Goal: Information Seeking & Learning: Learn about a topic

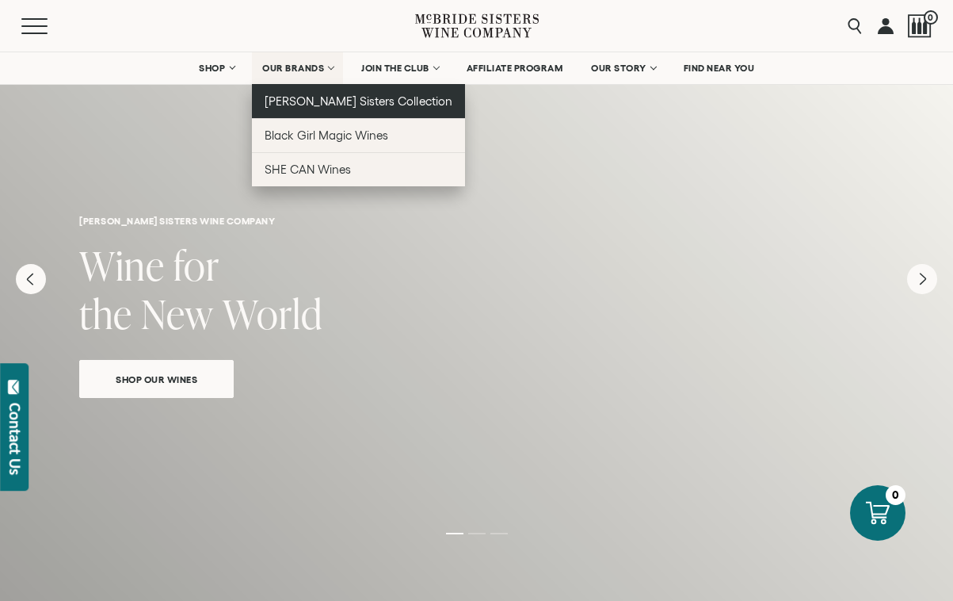
click at [325, 114] on link "[PERSON_NAME] Sisters Collection" at bounding box center [358, 101] width 213 height 34
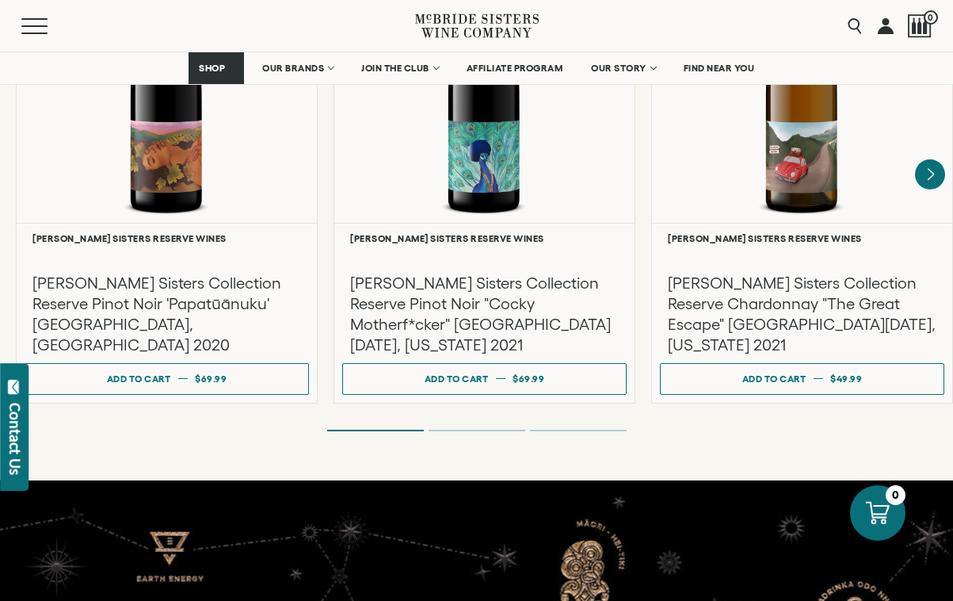
scroll to position [2859, 0]
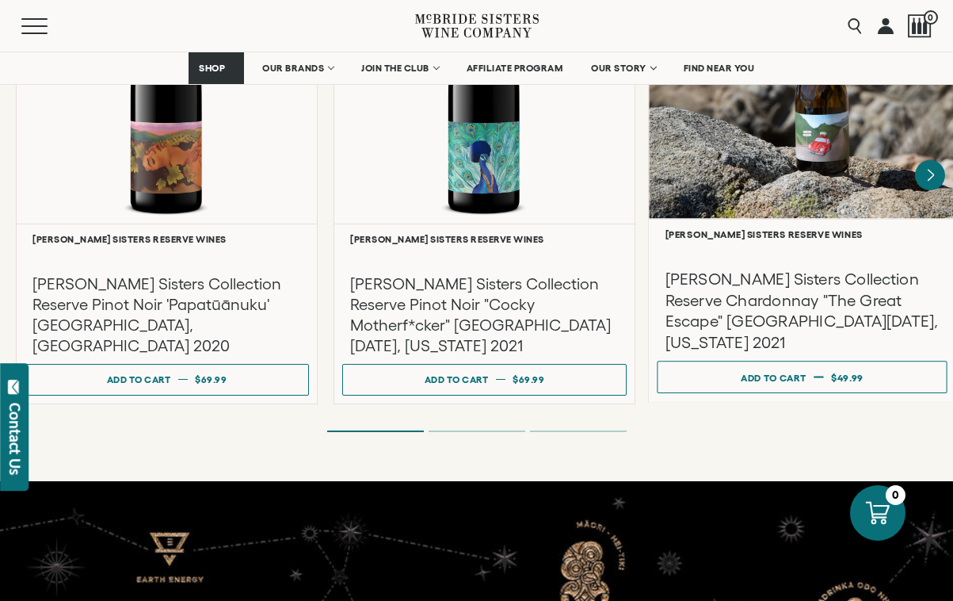
click at [771, 186] on div at bounding box center [802, 66] width 307 height 305
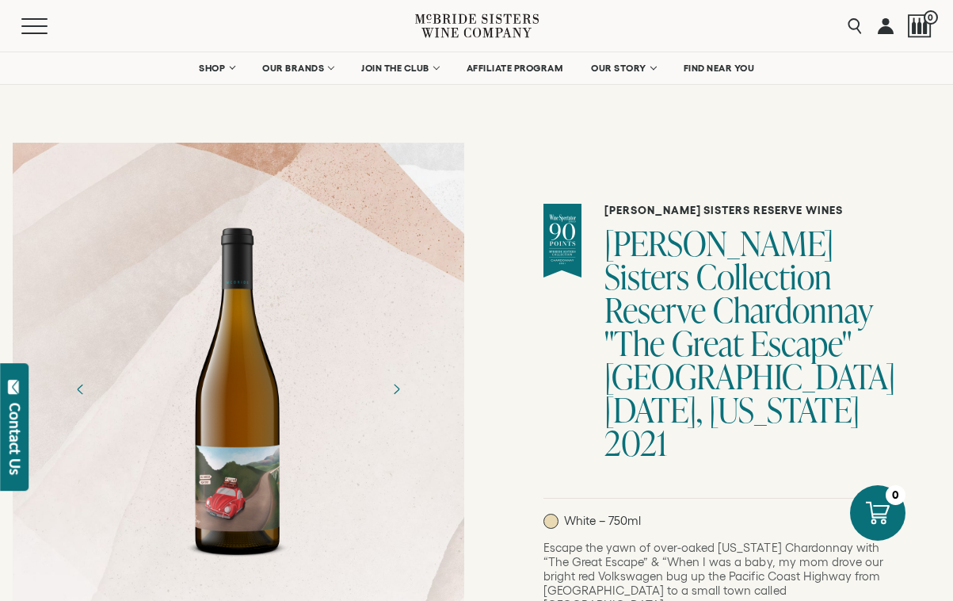
click at [792, 353] on h1 "McBride Sisters Collection Reserve Chardonnay "The Great Escape" Santa Lucia Hi…" at bounding box center [745, 343] width 282 height 233
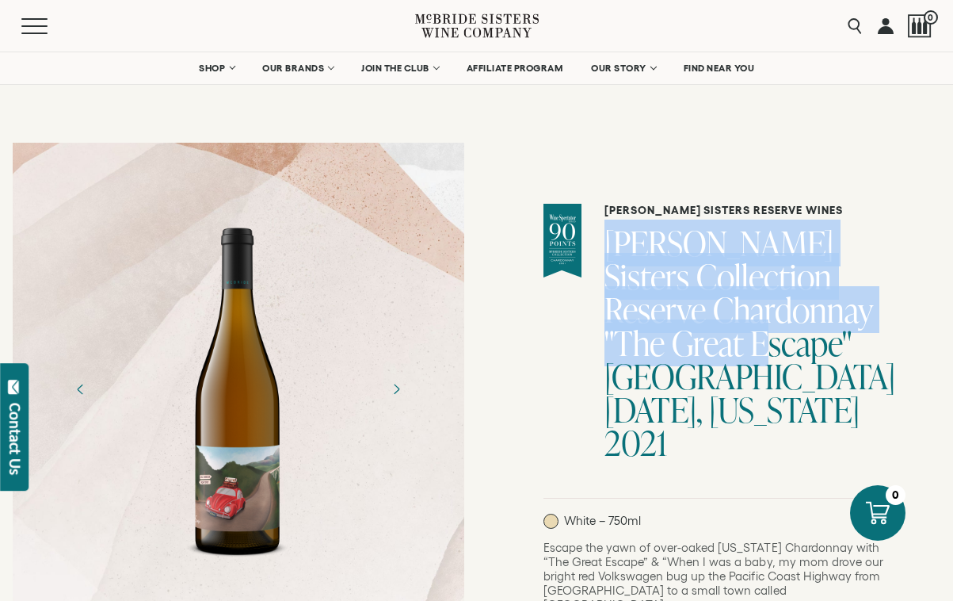
drag, startPoint x: 805, startPoint y: 344, endPoint x: 612, endPoint y: 258, distance: 211.4
click at [612, 258] on div "McBride Sisters Reserve Wines McBride Sisters Collection Reserve Chardonnay "Th…" at bounding box center [714, 351] width 343 height 295
copy h1 "McBride Sisters Collection Reserve Chardonnay "The Great Escape""
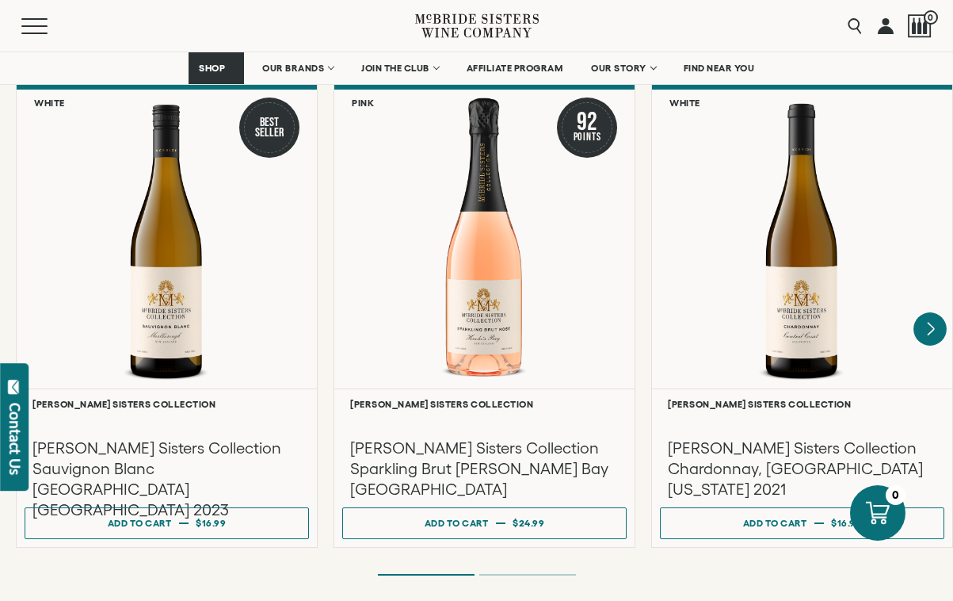
click at [929, 312] on icon "Next" at bounding box center [929, 328] width 33 height 33
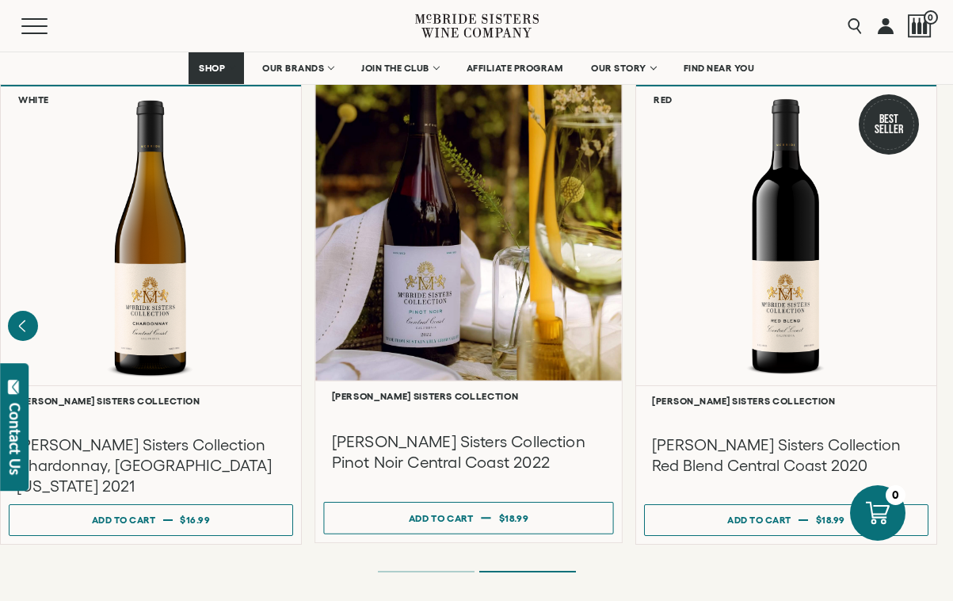
scroll to position [1354, 0]
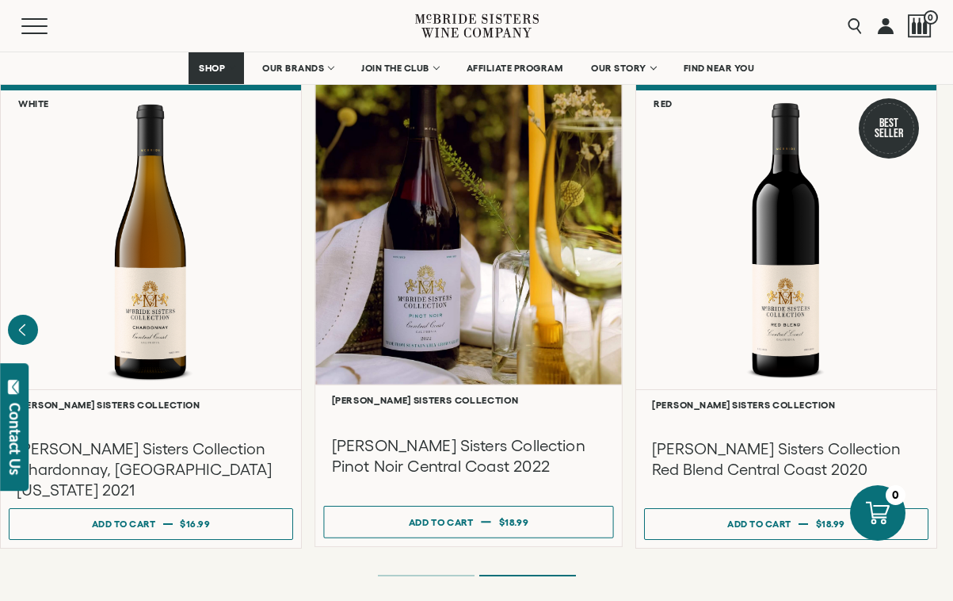
click at [531, 309] on div at bounding box center [468, 231] width 307 height 305
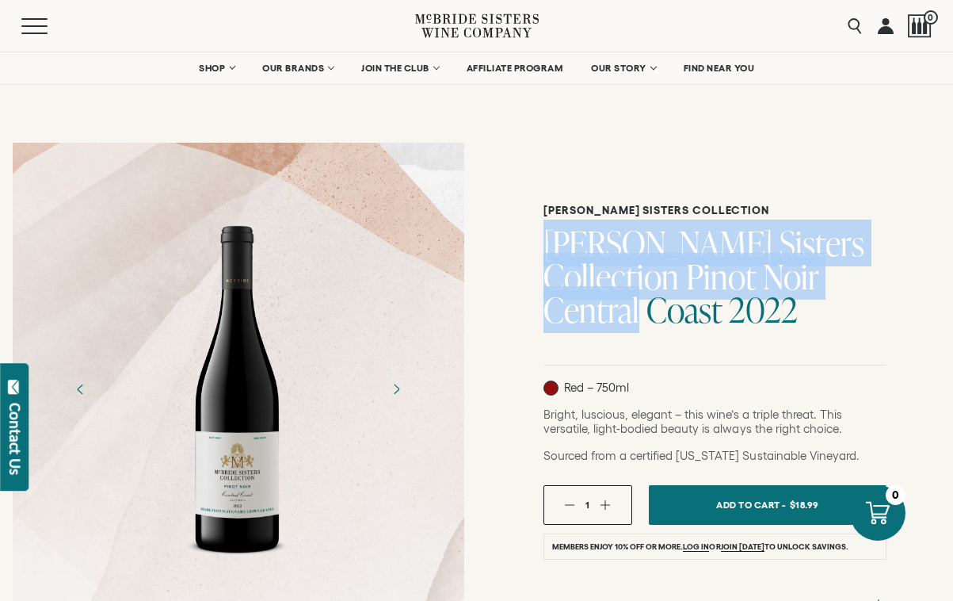
drag, startPoint x: 860, startPoint y: 278, endPoint x: 542, endPoint y: 248, distance: 319.9
click at [542, 248] on div "McBride Sisters Collection McBride Sisters Collection Pinot Noir Central Coast …" at bounding box center [715, 535] width 477 height 811
copy h1 "McBride Sisters Collection Pinot Noir Central Coast"
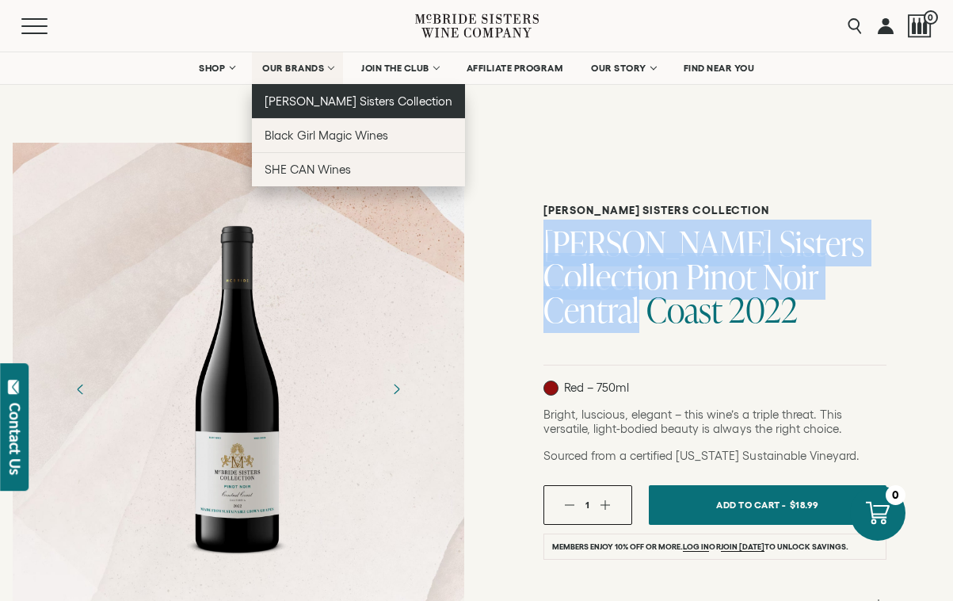
click at [299, 105] on span "[PERSON_NAME] Sisters Collection" at bounding box center [359, 100] width 188 height 13
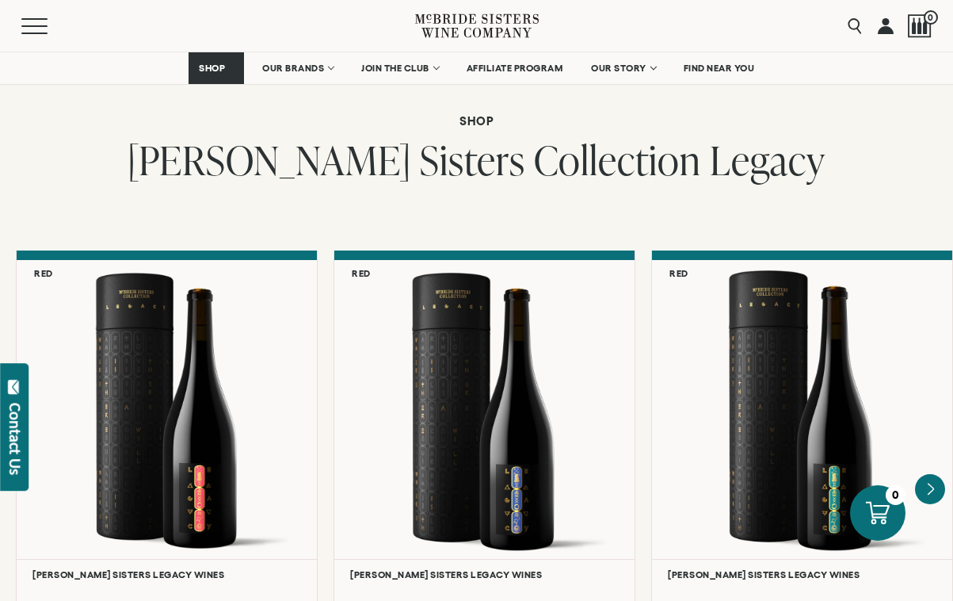
scroll to position [4115, 0]
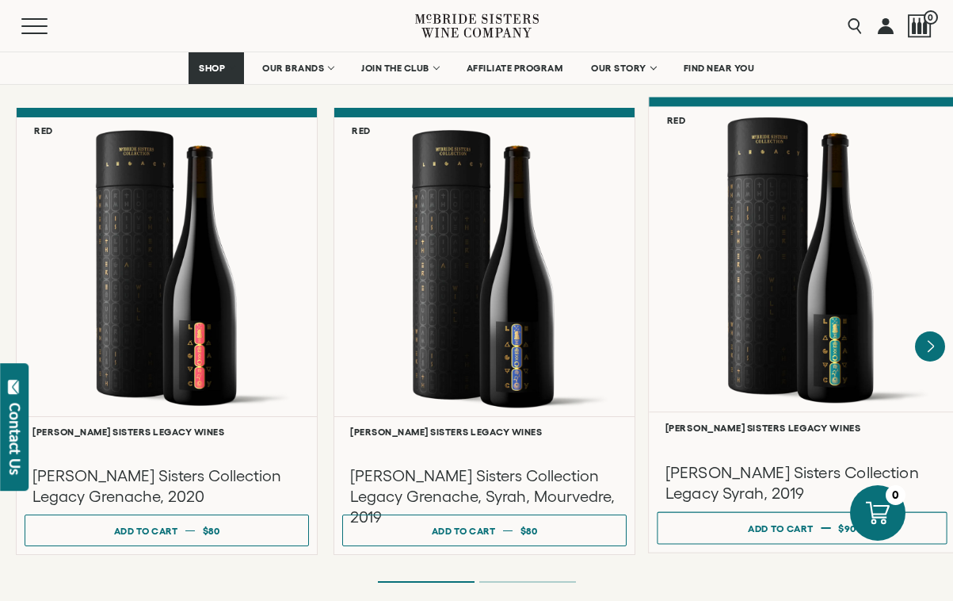
click at [841, 257] on div at bounding box center [802, 259] width 307 height 305
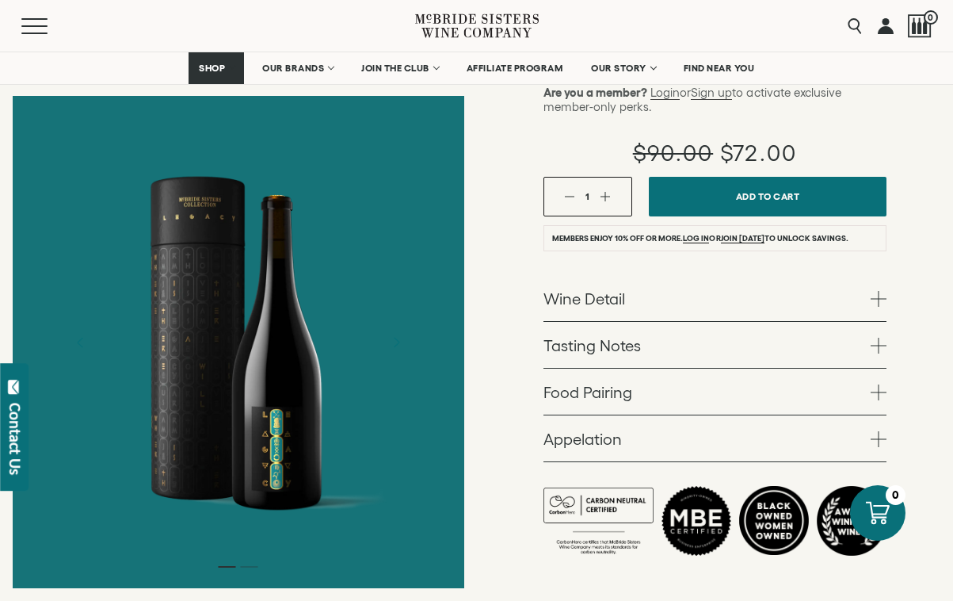
scroll to position [355, 0]
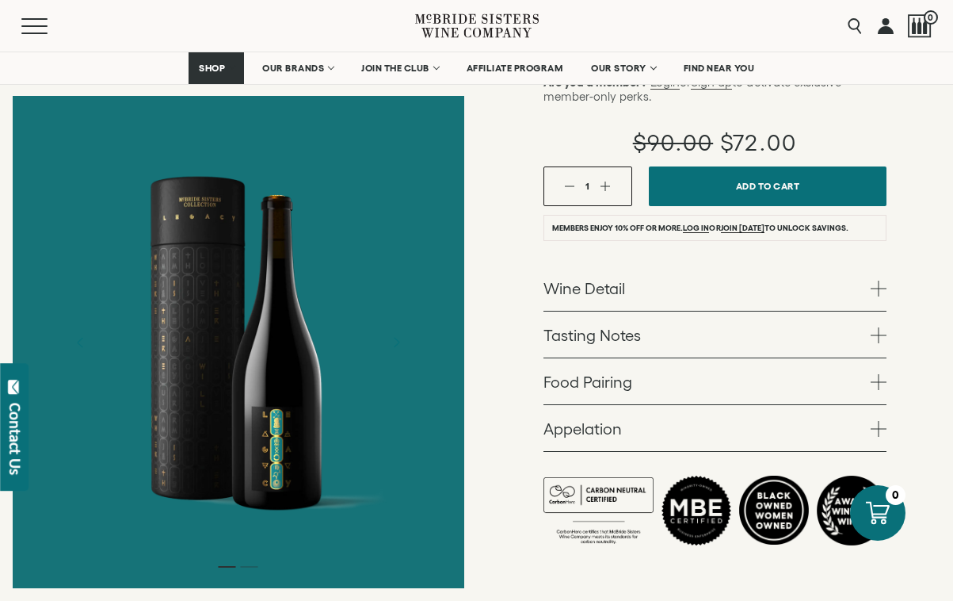
click at [862, 265] on link "Wine Detail" at bounding box center [714, 288] width 343 height 46
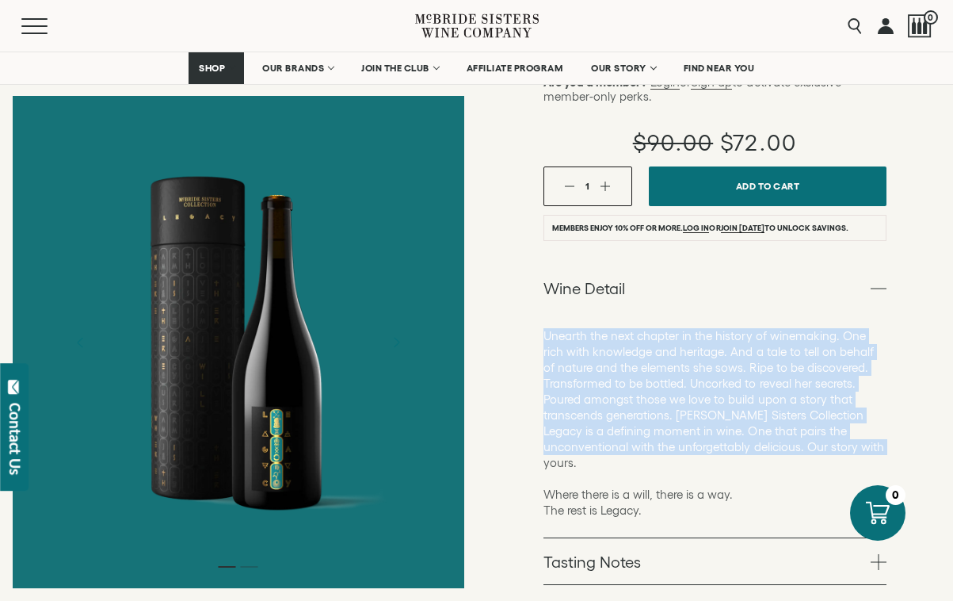
drag, startPoint x: 835, startPoint y: 414, endPoint x: 538, endPoint y: 301, distance: 318.0
click at [538, 301] on div "McBride Sisters Legacy Wines McBride Sisters Collection Legacy Syrah, 2019 Bold…" at bounding box center [715, 307] width 477 height 1064
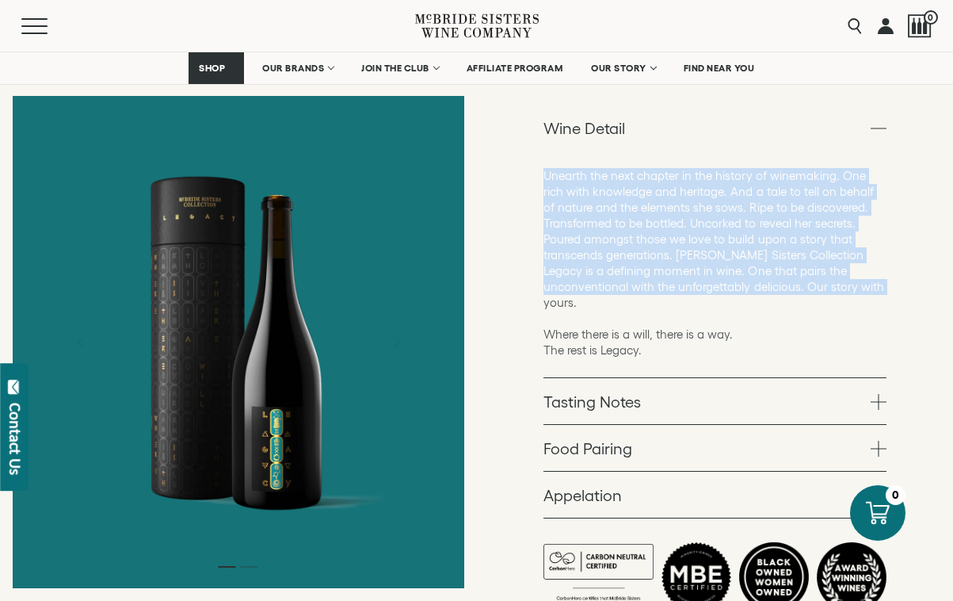
scroll to position [550, 0]
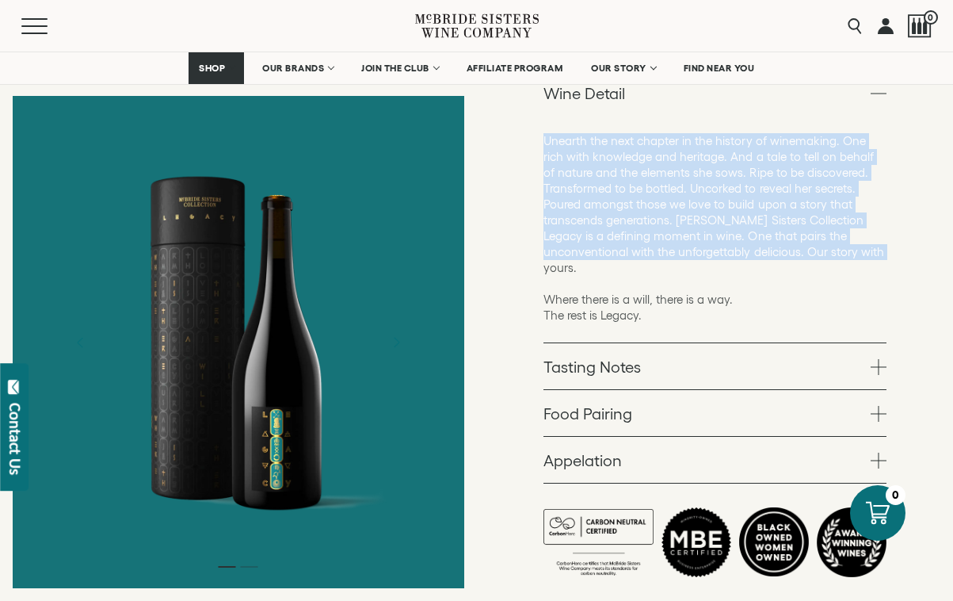
click at [792, 343] on link "Tasting Notes" at bounding box center [714, 366] width 343 height 46
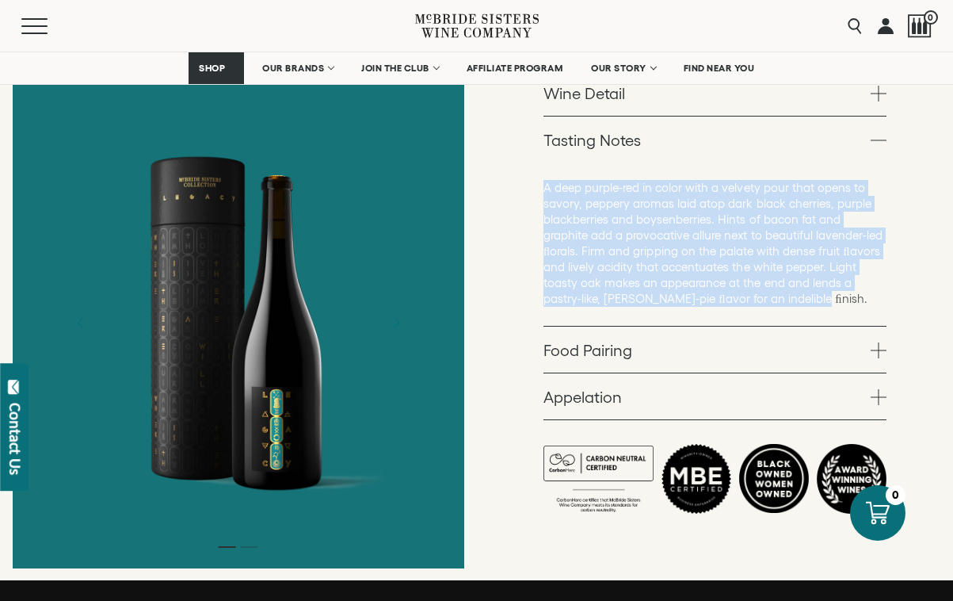
drag, startPoint x: 762, startPoint y: 266, endPoint x: 543, endPoint y: 149, distance: 248.8
click at [543, 149] on div "McBride Sisters Legacy Wines McBride Sisters Collection Legacy Syrah, 2019 Bold…" at bounding box center [715, 80] width 477 height 1001
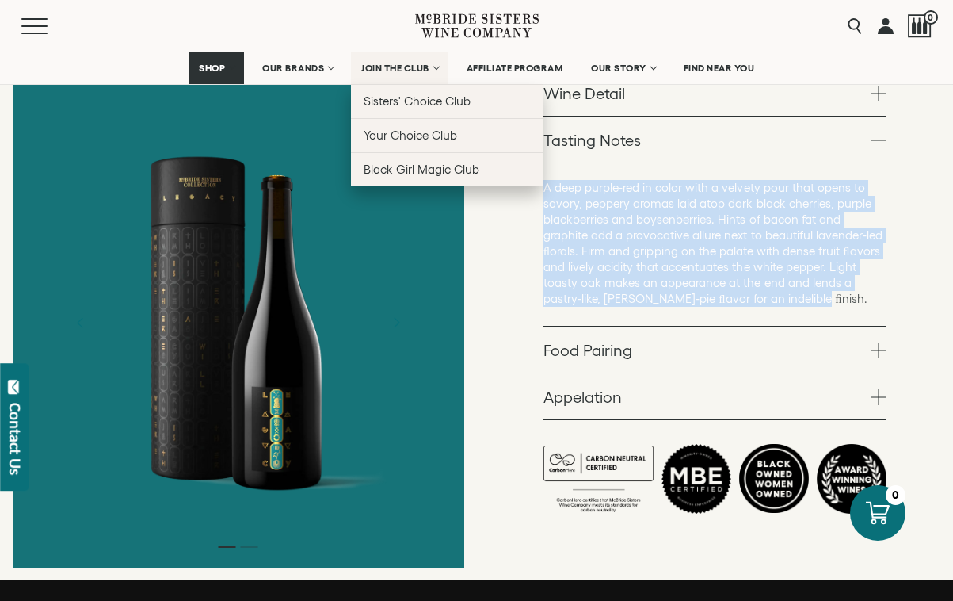
copy p "A deep purple-red in color with a velvety pour that opens to savory, peppery ar…"
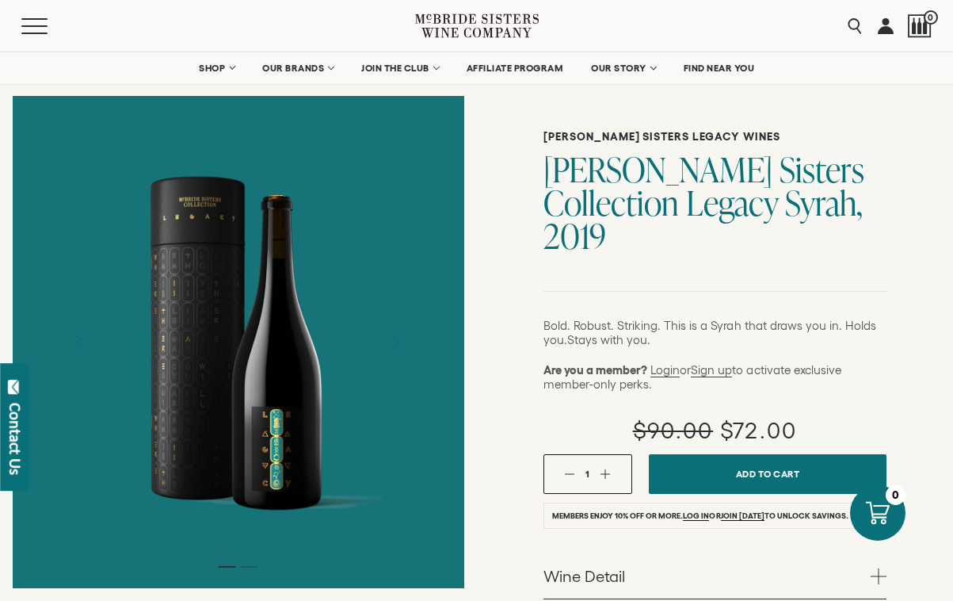
scroll to position [0, 0]
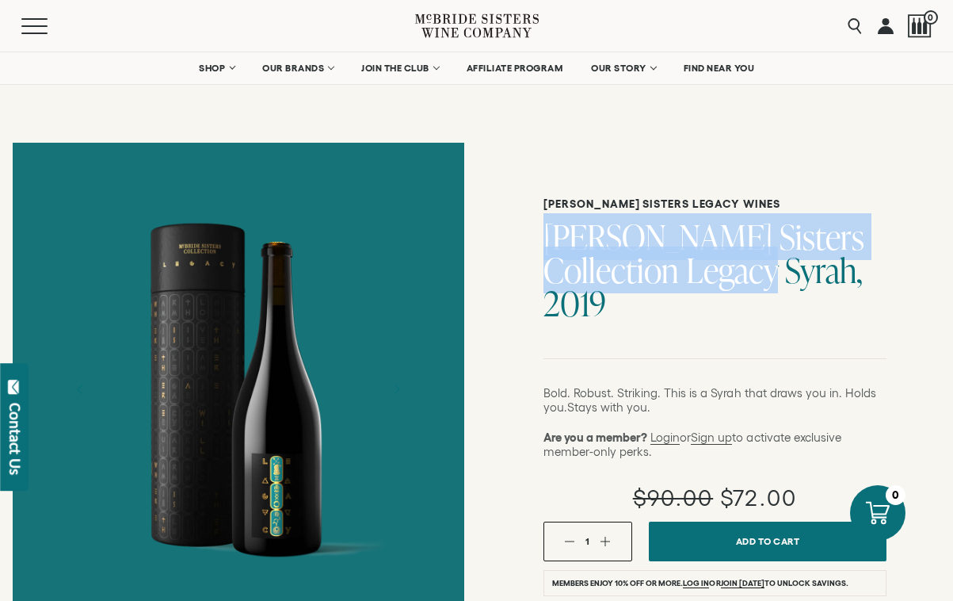
drag, startPoint x: 709, startPoint y: 276, endPoint x: 547, endPoint y: 250, distance: 164.4
click at [547, 250] on h1 "McBride Sisters Collection Legacy Syrah, 2019" at bounding box center [714, 270] width 343 height 100
copy h1 "McBride Sisters Collection Legacy Syrah"
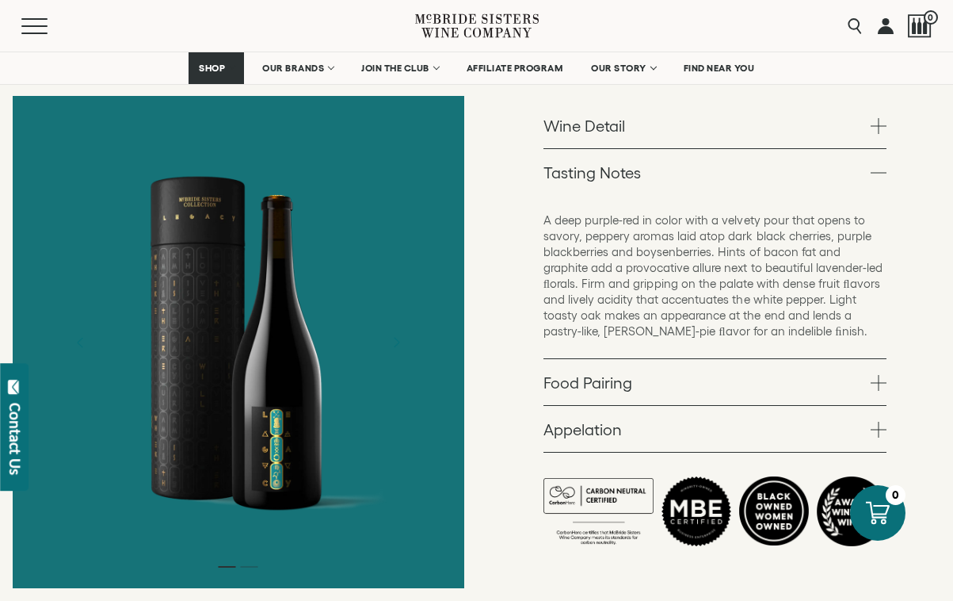
scroll to position [527, 0]
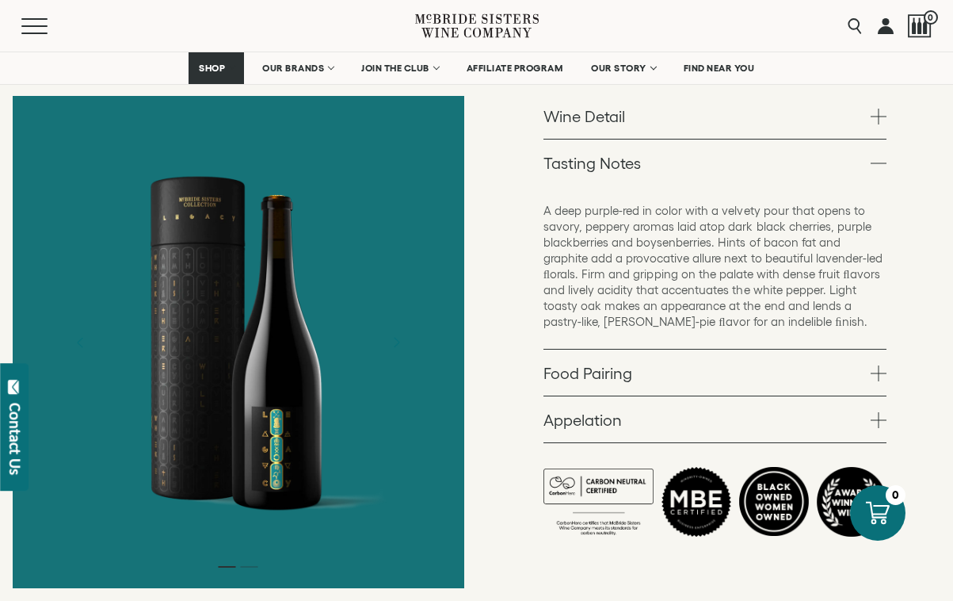
click at [803, 396] on link "Appelation" at bounding box center [714, 419] width 343 height 46
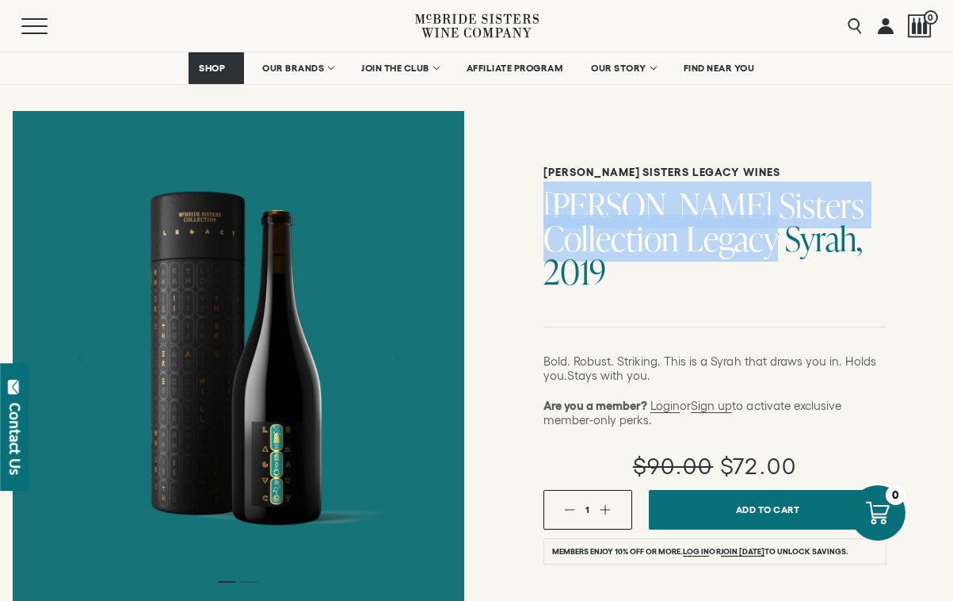
scroll to position [0, 0]
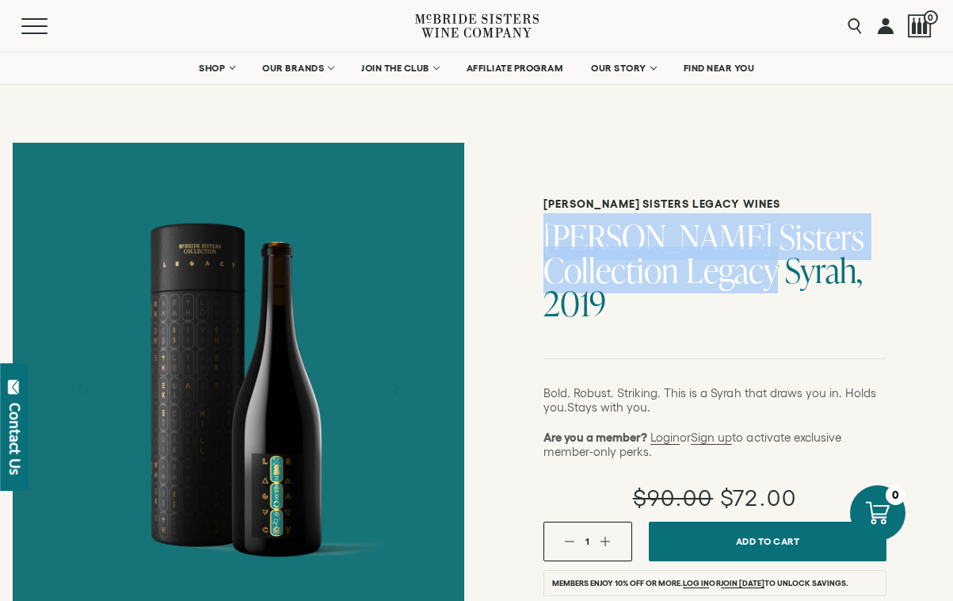
click at [704, 238] on h1 "McBride Sisters Collection Legacy Syrah, 2019" at bounding box center [714, 270] width 343 height 100
drag, startPoint x: 708, startPoint y: 273, endPoint x: 549, endPoint y: 242, distance: 162.4
click at [549, 242] on h1 "McBride Sisters Collection Legacy Syrah, 2019" at bounding box center [714, 270] width 343 height 100
copy h1 "McBride Sisters Collection Legacy Syrah"
click at [39, 27] on button "Menu" at bounding box center [49, 26] width 57 height 16
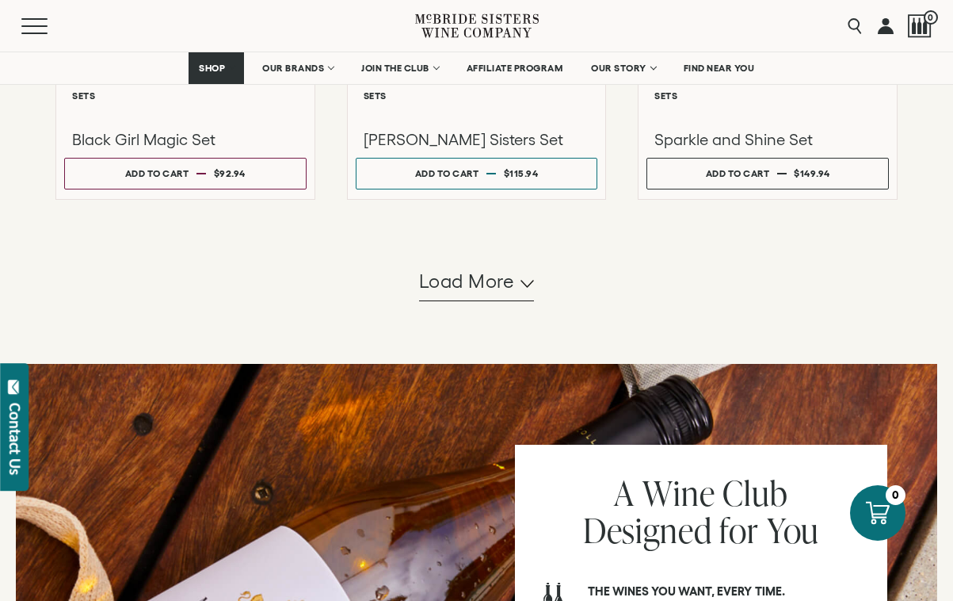
scroll to position [1852, 0]
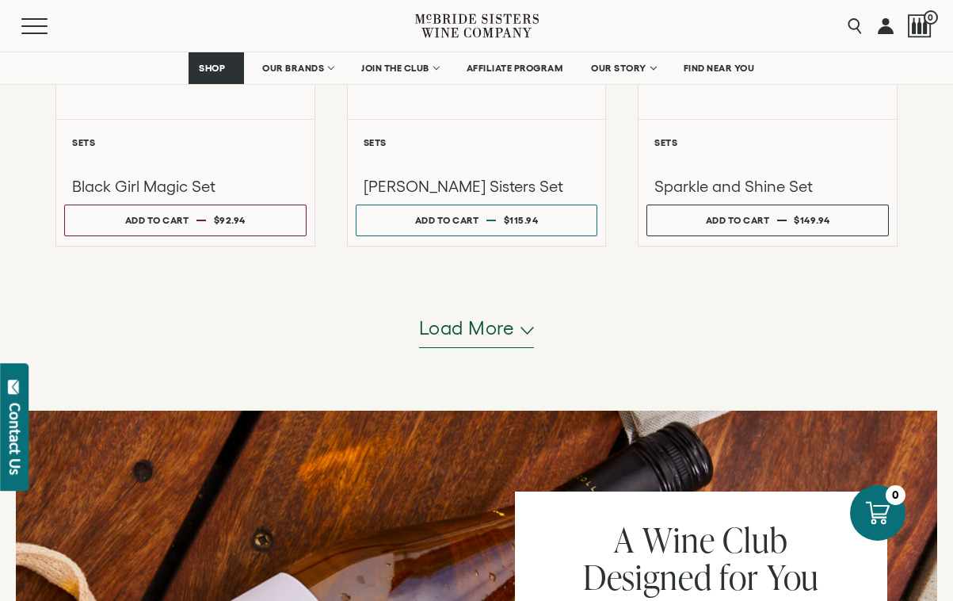
click at [521, 318] on button "Load more" at bounding box center [477, 329] width 116 height 38
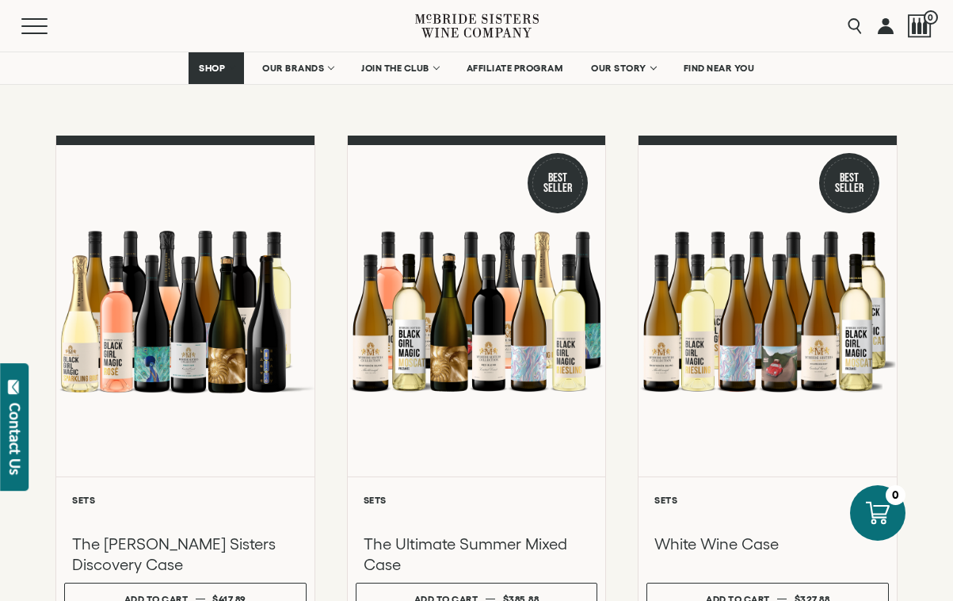
scroll to position [86, 0]
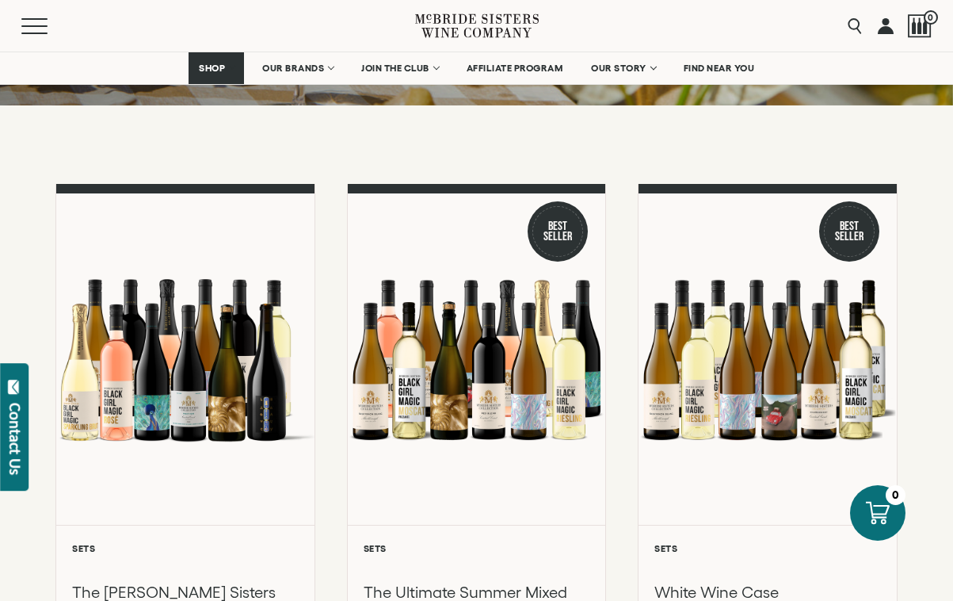
scroll to position [604, 0]
